Goal: Task Accomplishment & Management: Manage account settings

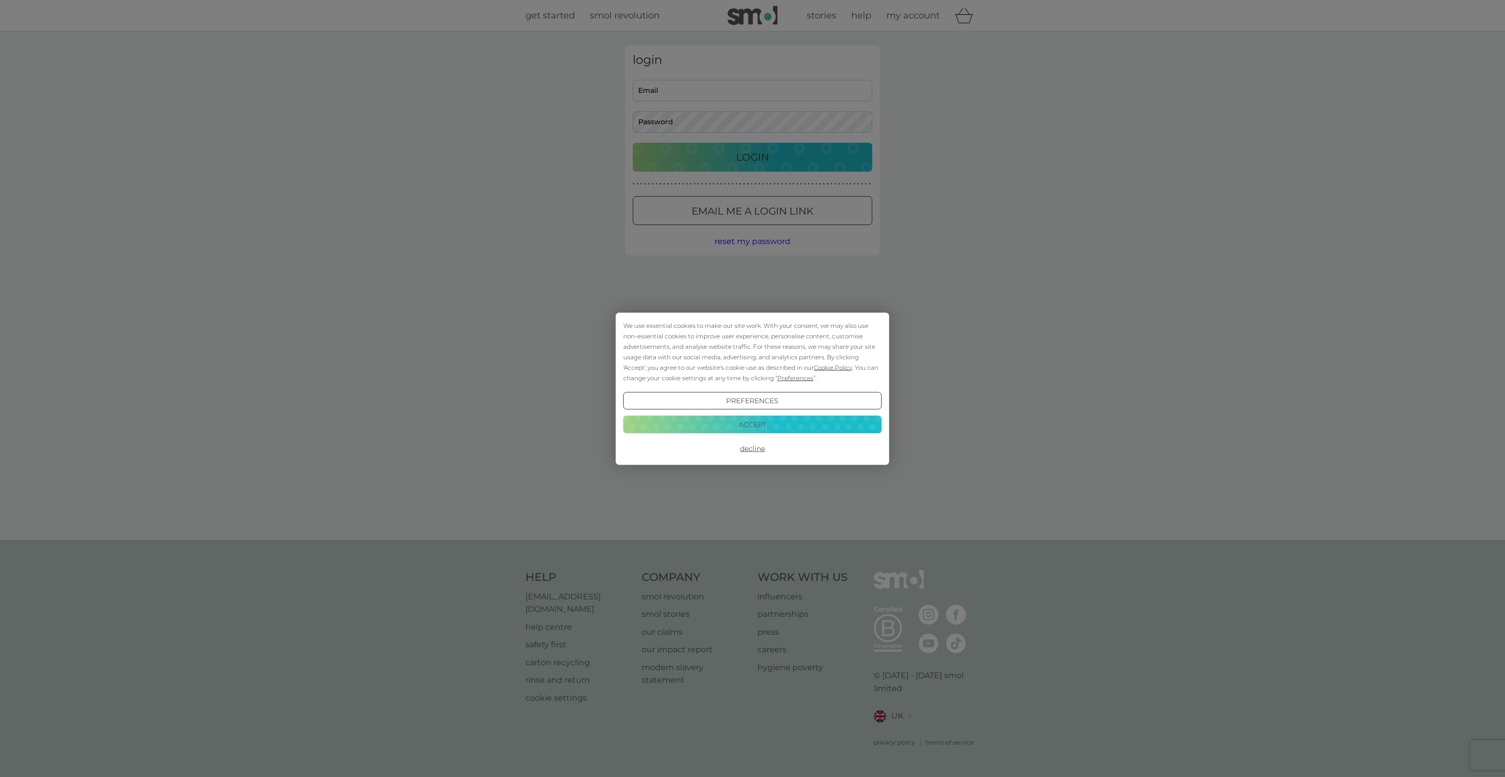
click at [725, 427] on button "Accept" at bounding box center [752, 425] width 258 height 18
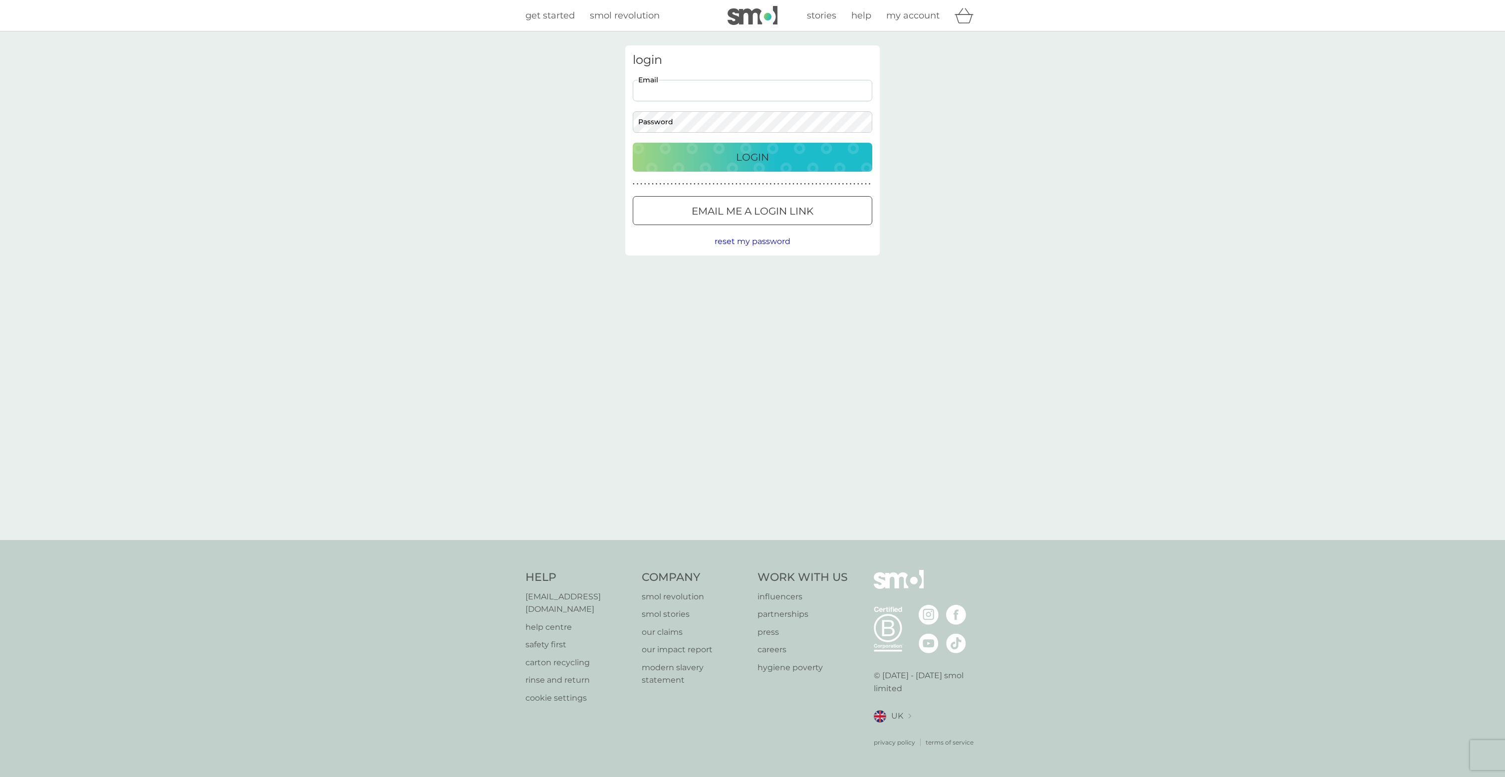
click at [693, 99] on input "Email" at bounding box center [753, 90] width 240 height 21
type input "elizabethclarestory@gmail.com"
click at [633, 143] on button "Login" at bounding box center [753, 157] width 240 height 29
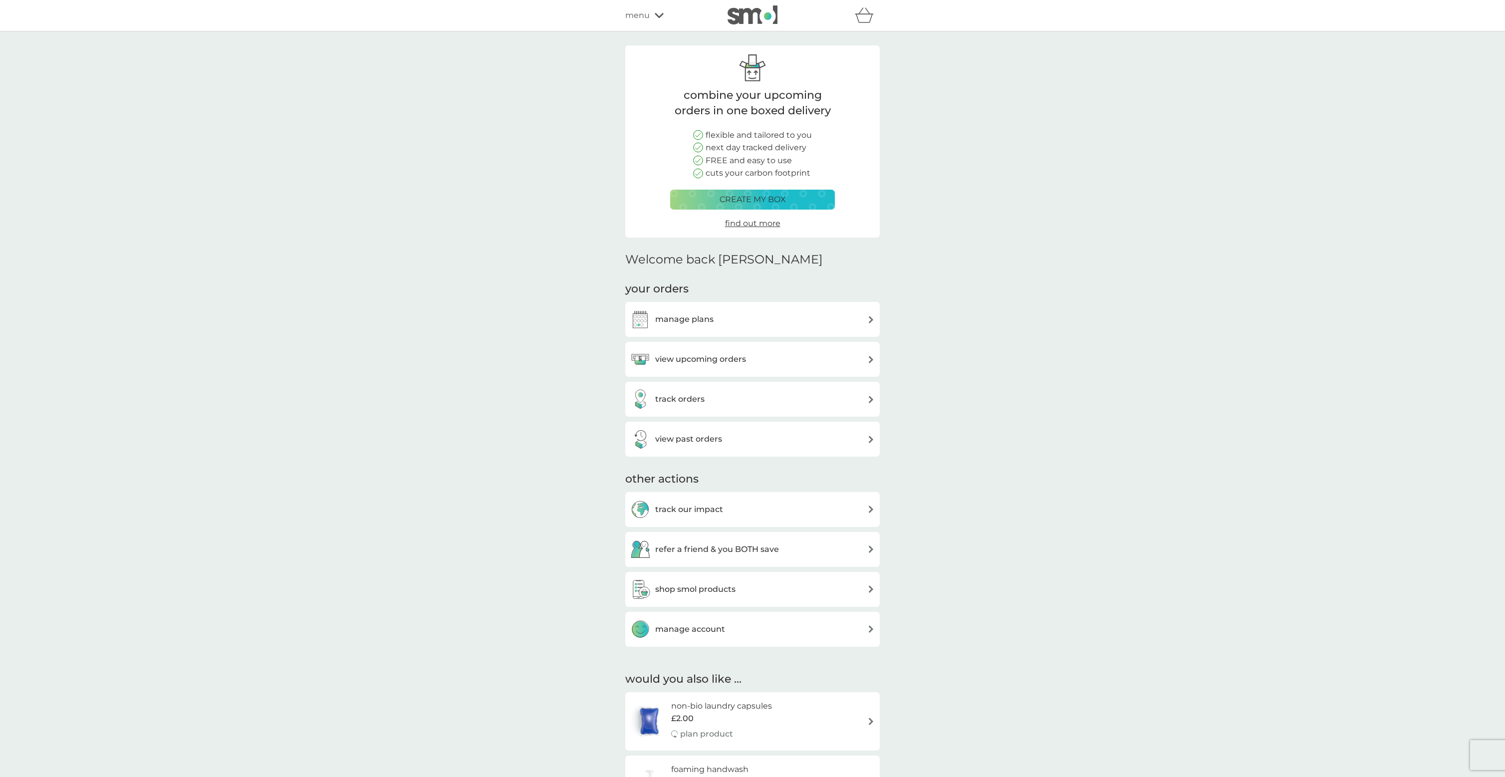
click at [705, 358] on h3 "view upcoming orders" at bounding box center [700, 359] width 91 height 13
click at [693, 438] on h3 "view past orders" at bounding box center [688, 439] width 67 height 13
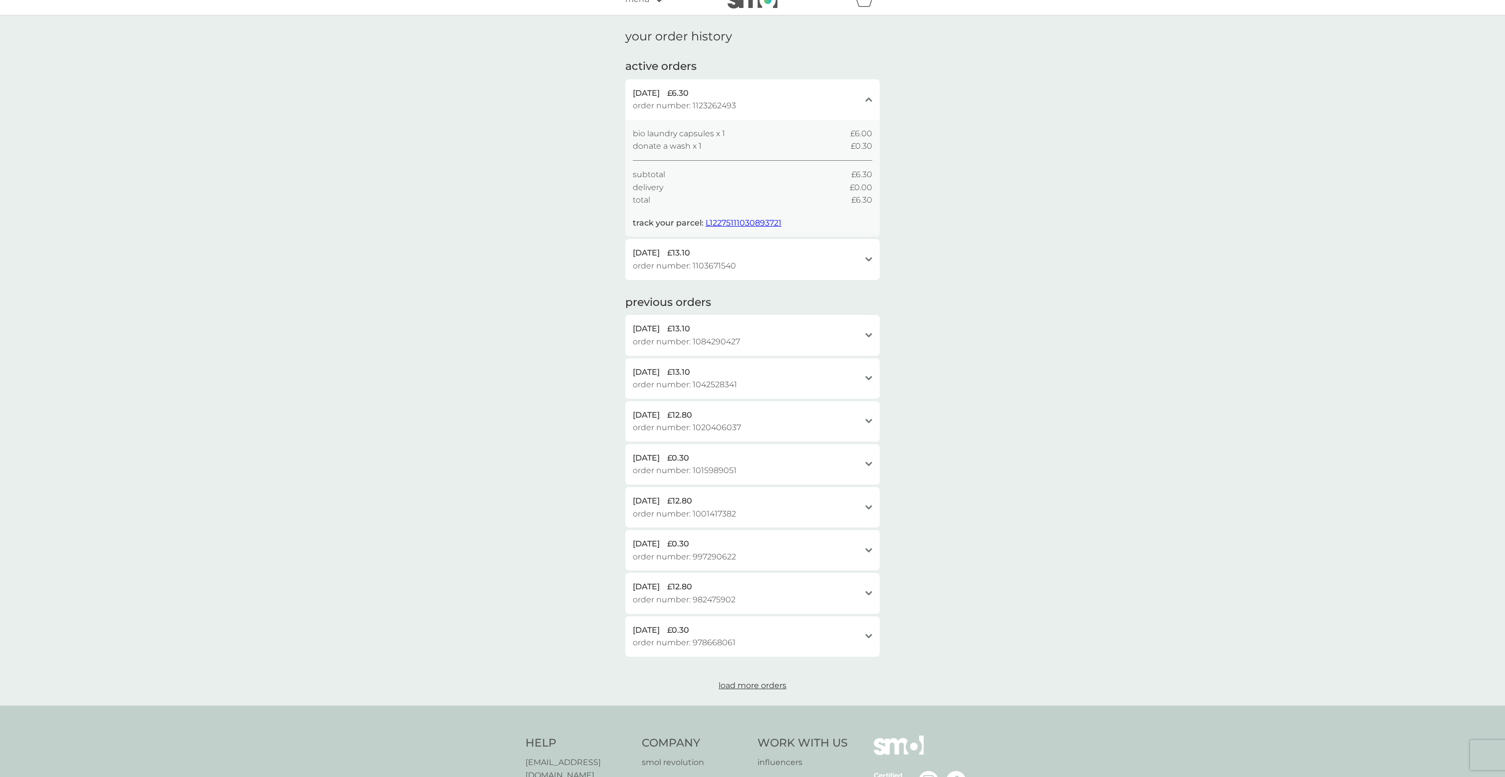
scroll to position [17, 0]
click at [866, 99] on icon at bounding box center [868, 98] width 7 height 4
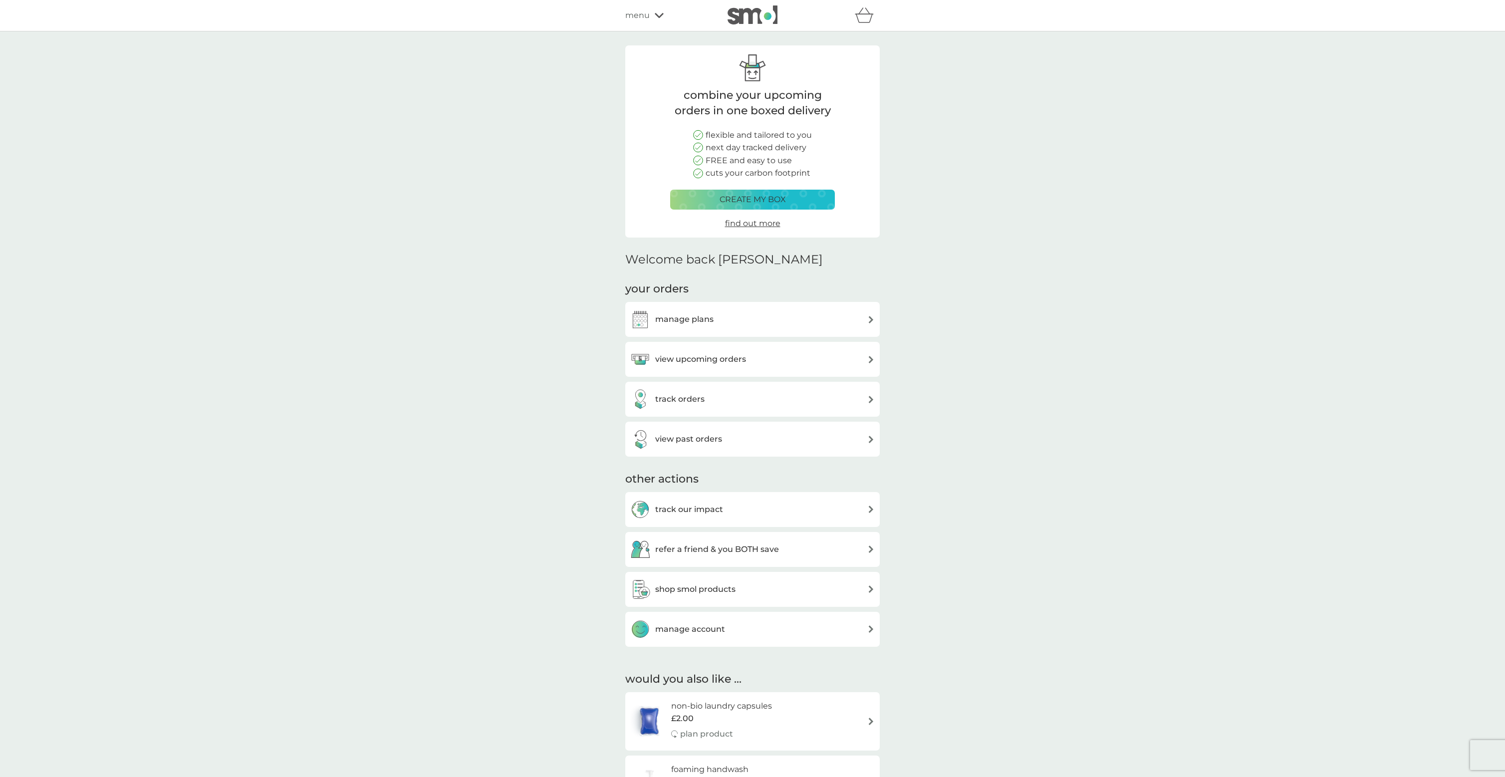
click at [738, 359] on h3 "view upcoming orders" at bounding box center [700, 359] width 91 height 13
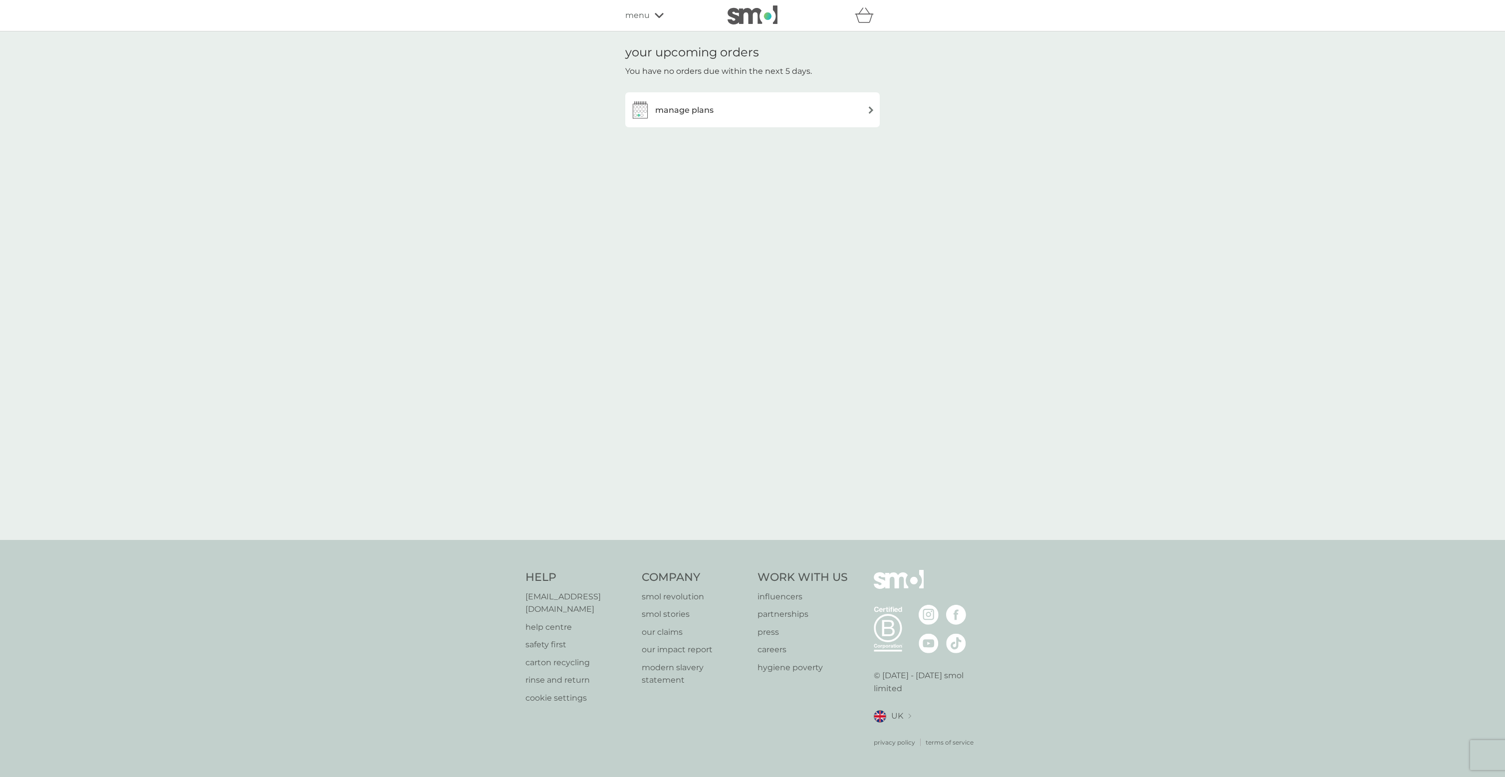
click at [867, 107] on img at bounding box center [870, 109] width 7 height 7
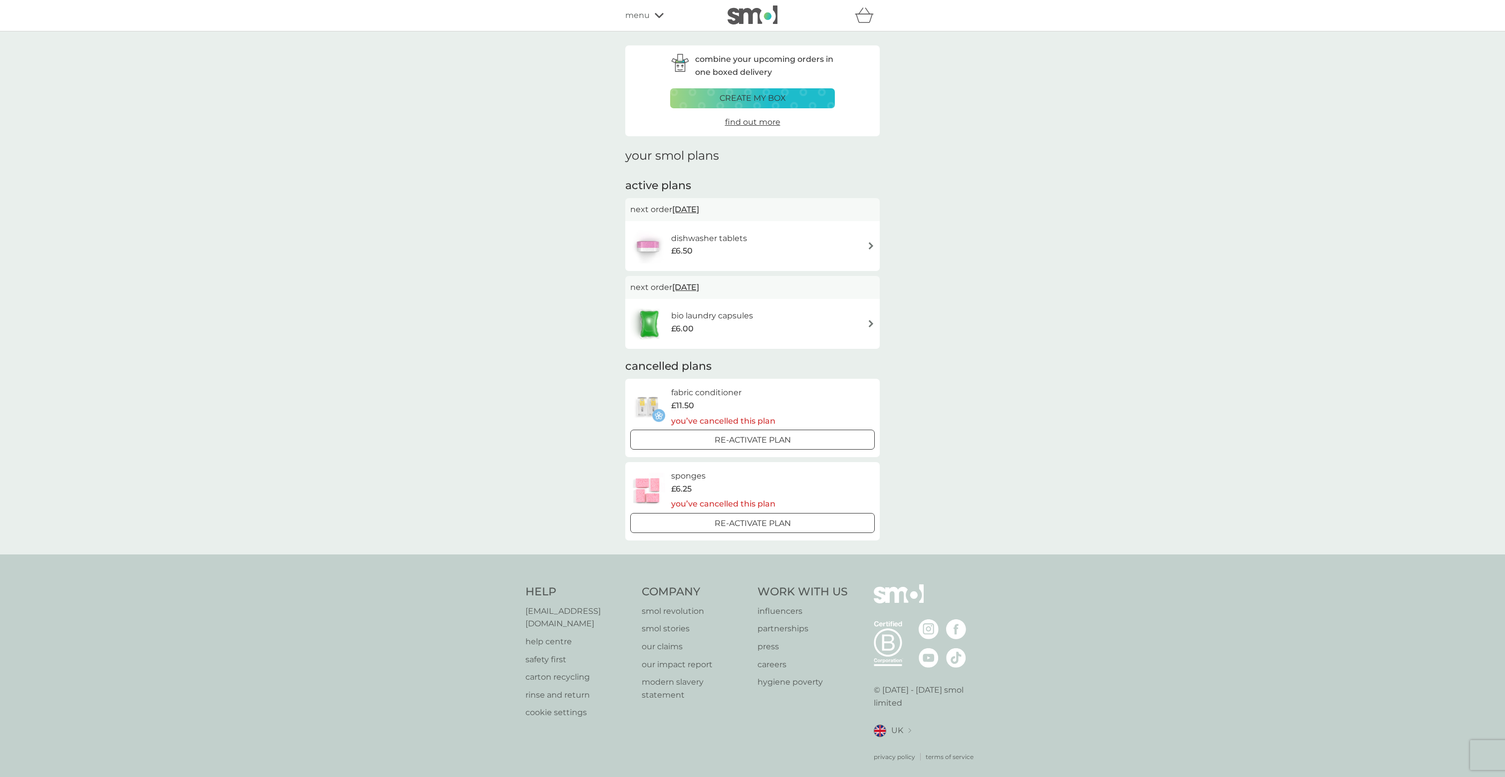
scroll to position [1, 0]
click at [699, 279] on span "[DATE]" at bounding box center [685, 285] width 27 height 19
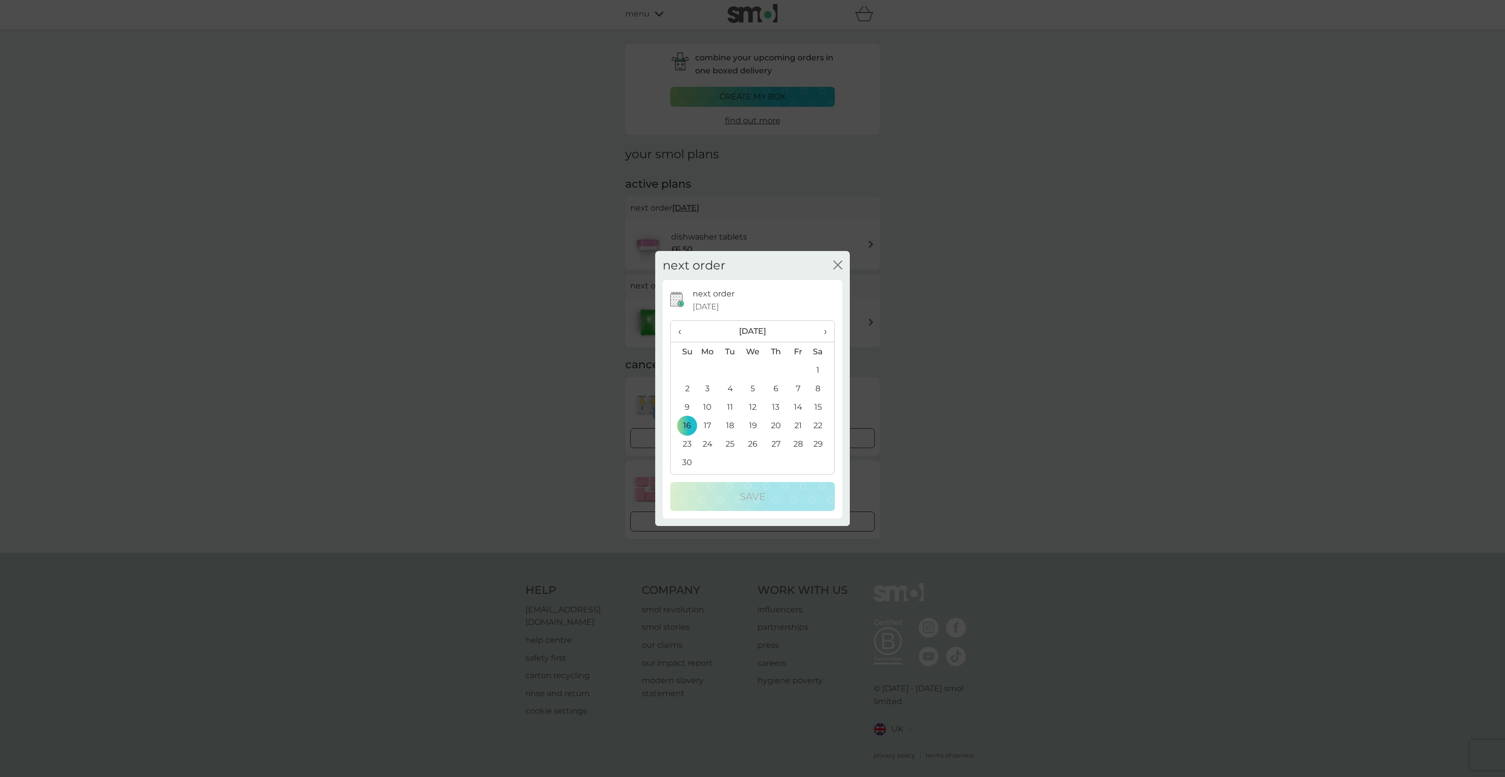
click at [838, 265] on icon "close" at bounding box center [840, 265] width 4 height 8
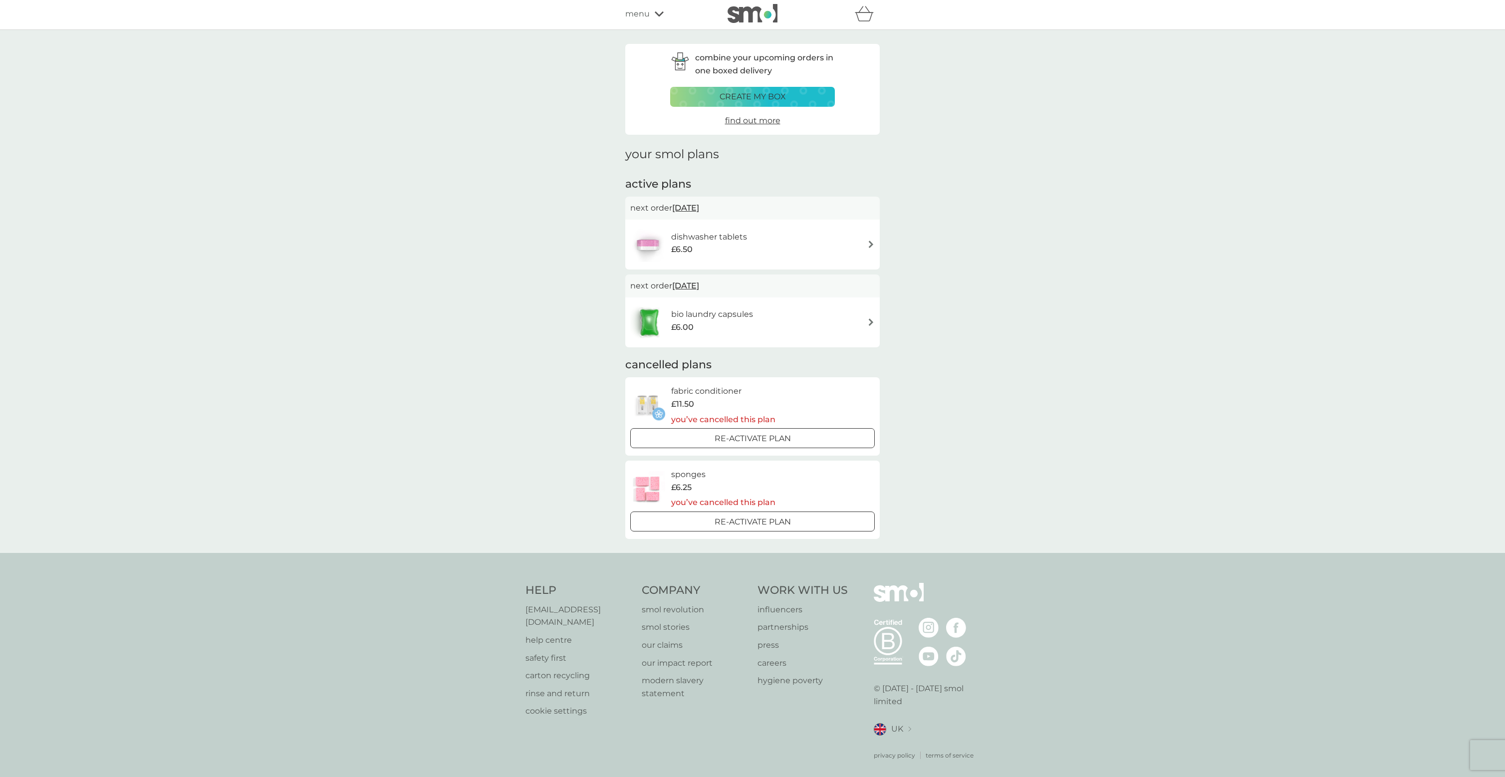
click at [742, 119] on span "find out more" at bounding box center [752, 120] width 55 height 9
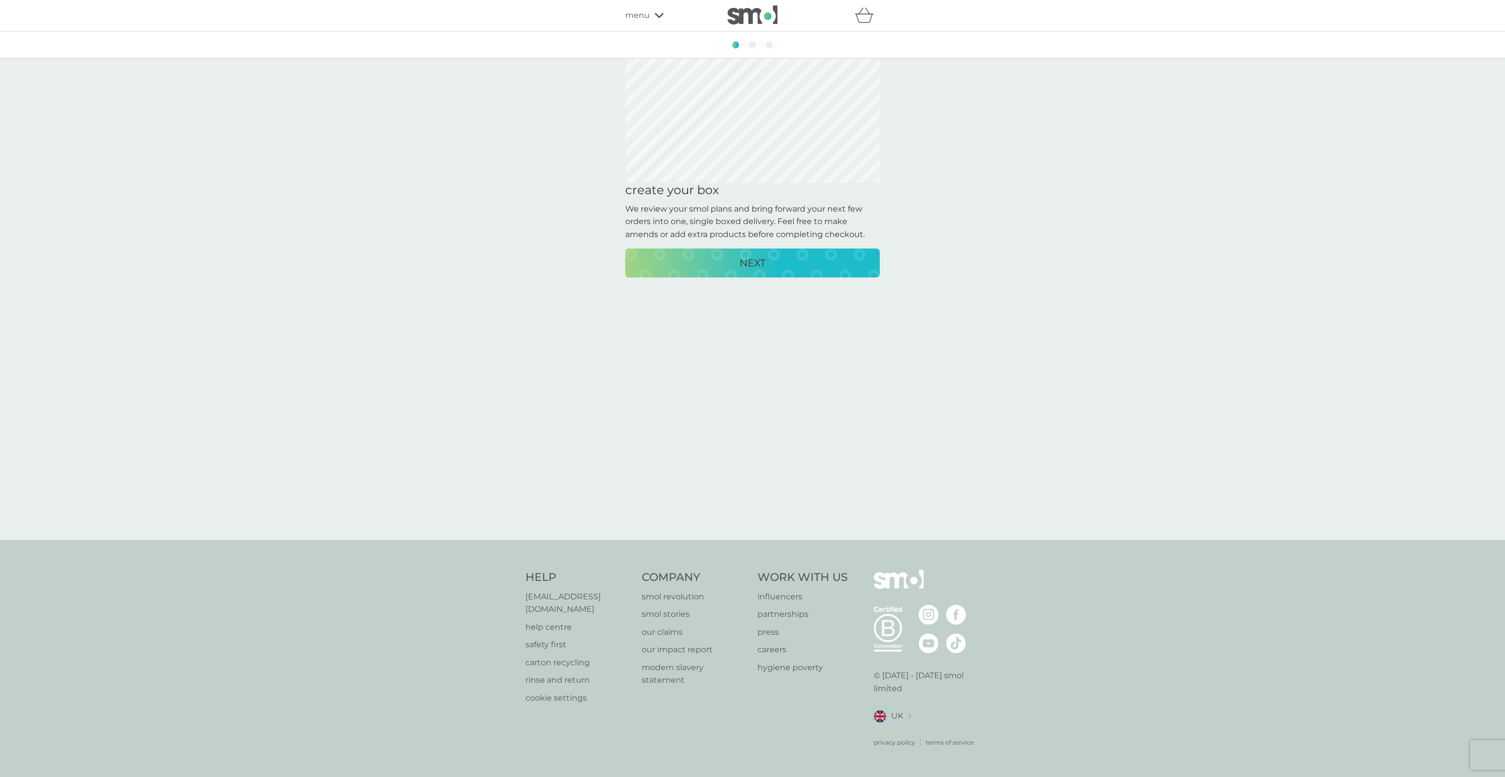
click at [752, 261] on p "NEXT" at bounding box center [752, 263] width 26 height 16
